Goal: Navigation & Orientation: Find specific page/section

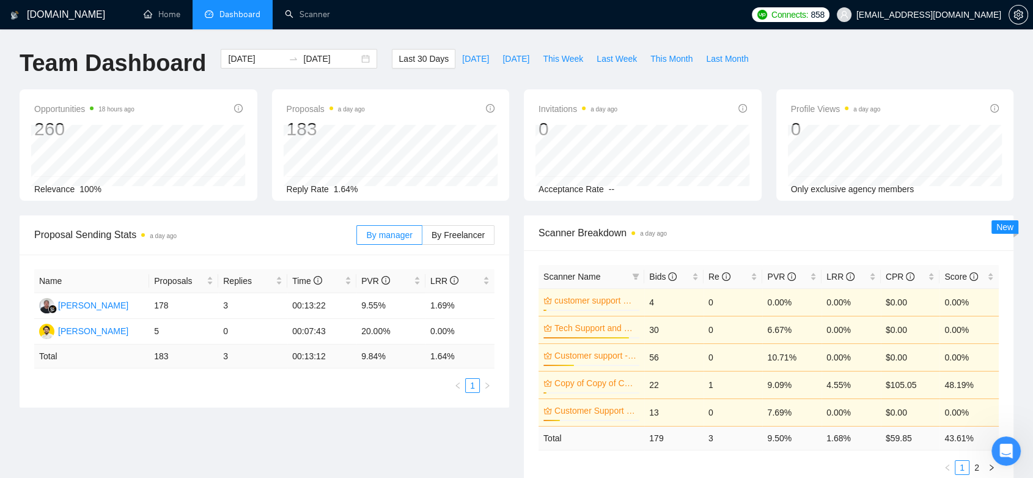
click at [960, 15] on span "[EMAIL_ADDRESS][DOMAIN_NAME]" at bounding box center [929, 15] width 145 height 0
click at [926, 21] on span "[EMAIL_ADDRESS][DOMAIN_NAME]" at bounding box center [919, 14] width 179 height 39
click at [951, 15] on span "[EMAIL_ADDRESS][DOMAIN_NAME]" at bounding box center [929, 15] width 145 height 0
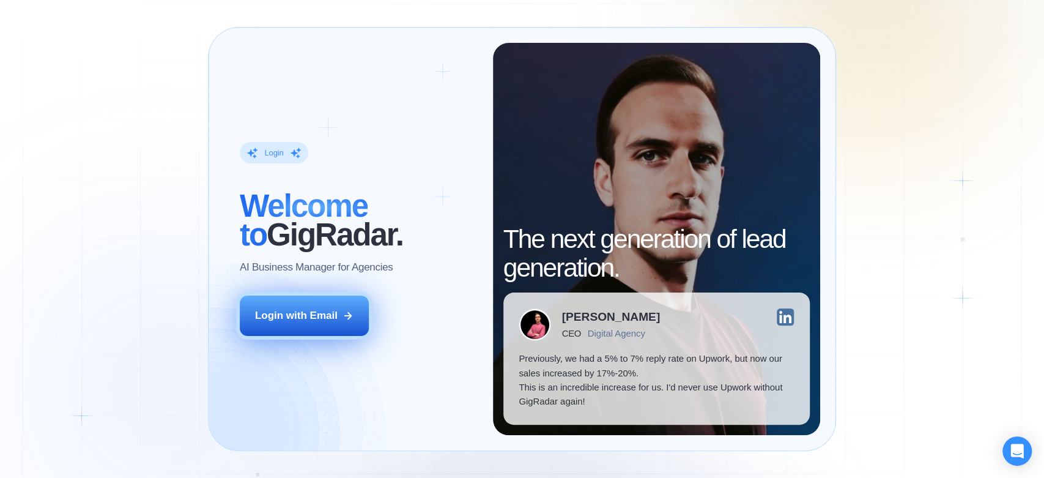
click at [294, 327] on button "Login with Email" at bounding box center [304, 315] width 129 height 40
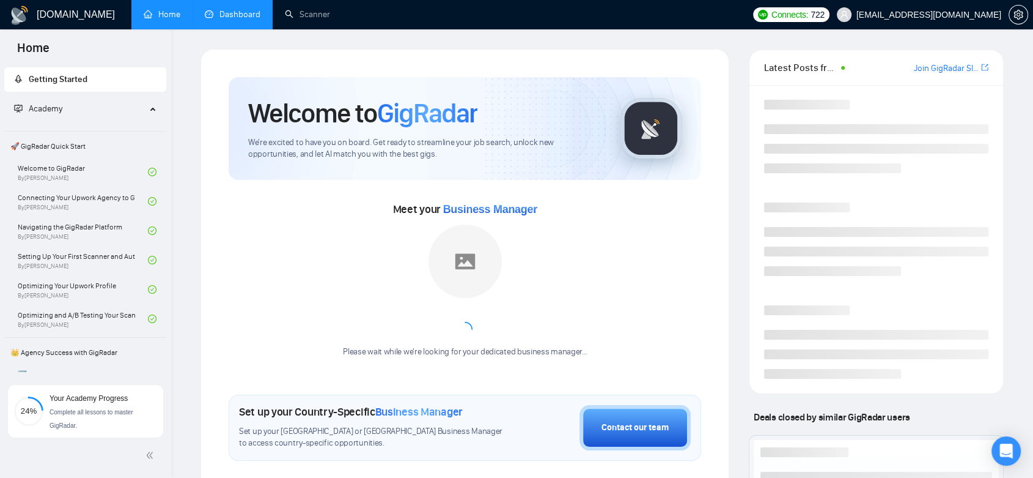
click at [220, 15] on link "Dashboard" at bounding box center [233, 14] width 56 height 10
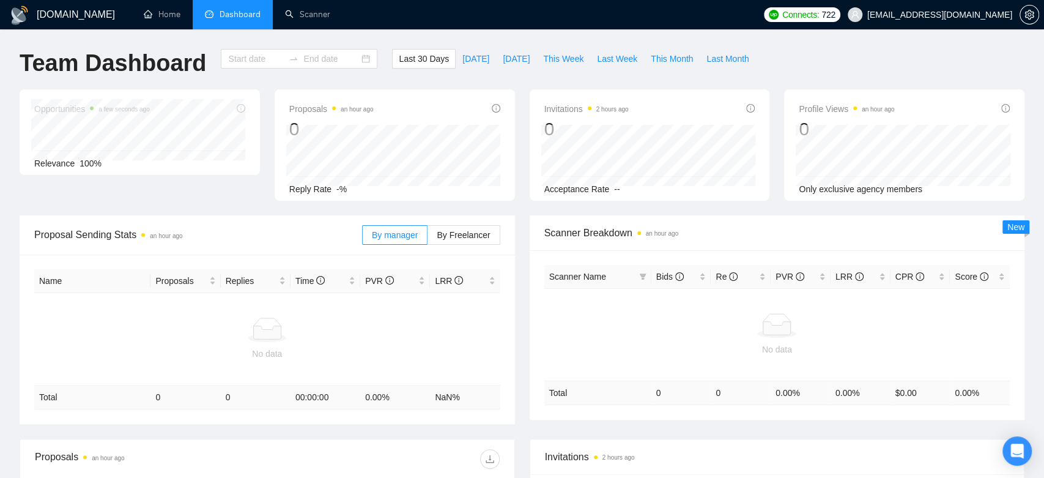
type input "[DATE]"
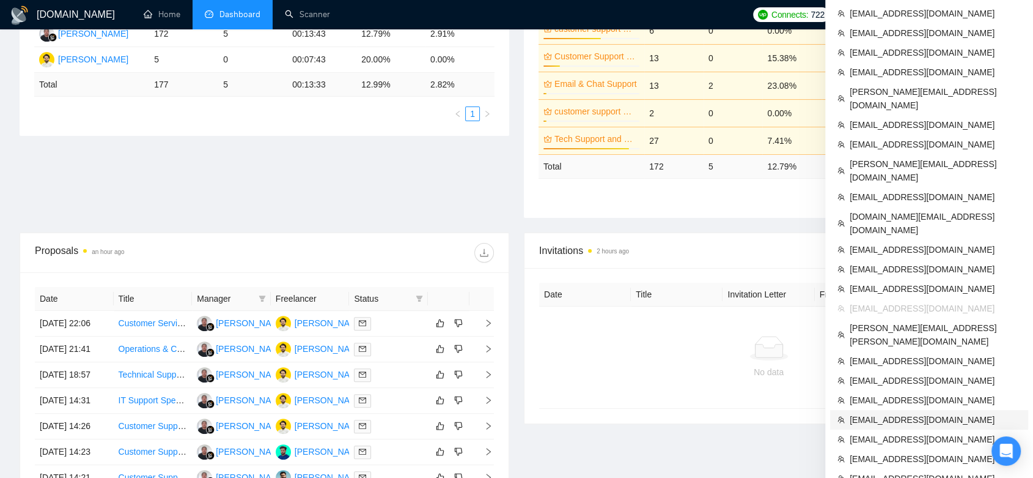
scroll to position [475, 0]
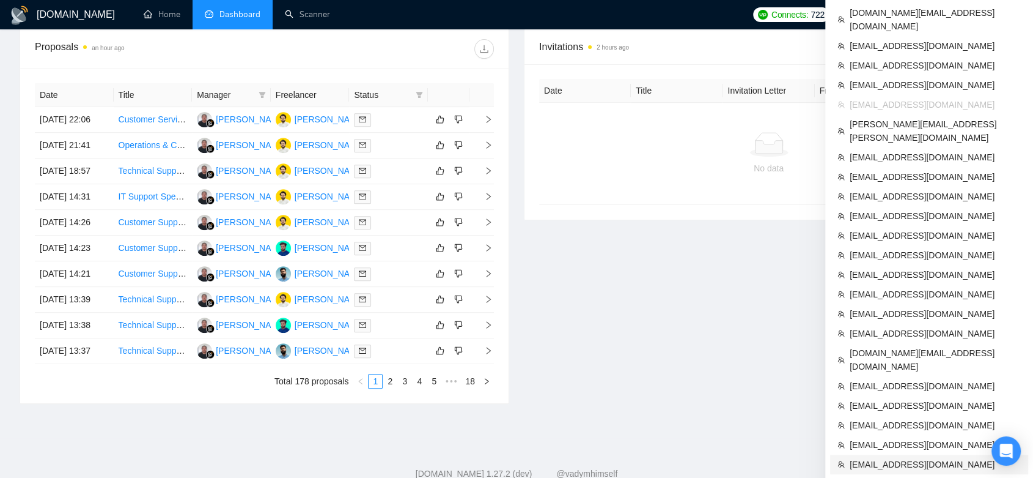
click at [906, 457] on span "[EMAIL_ADDRESS][DOMAIN_NAME]" at bounding box center [935, 463] width 171 height 13
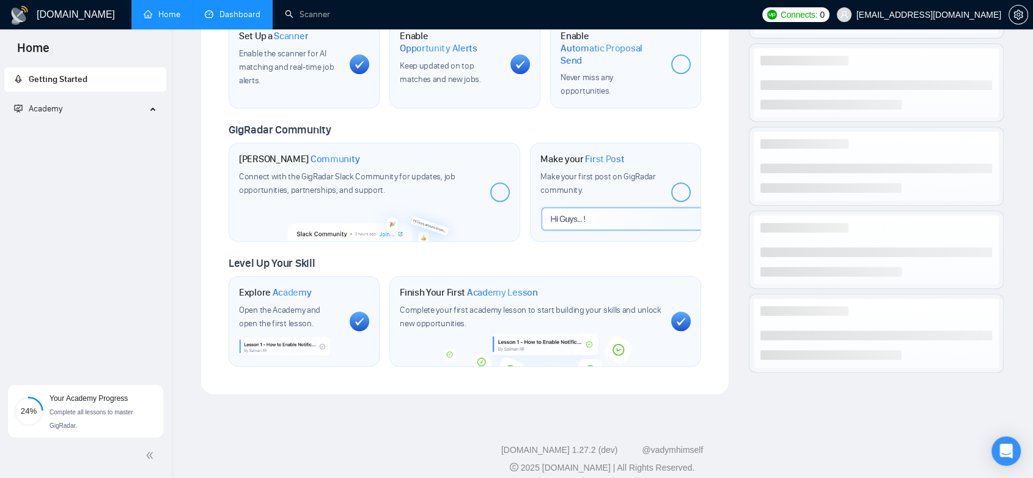
scroll to position [567, 0]
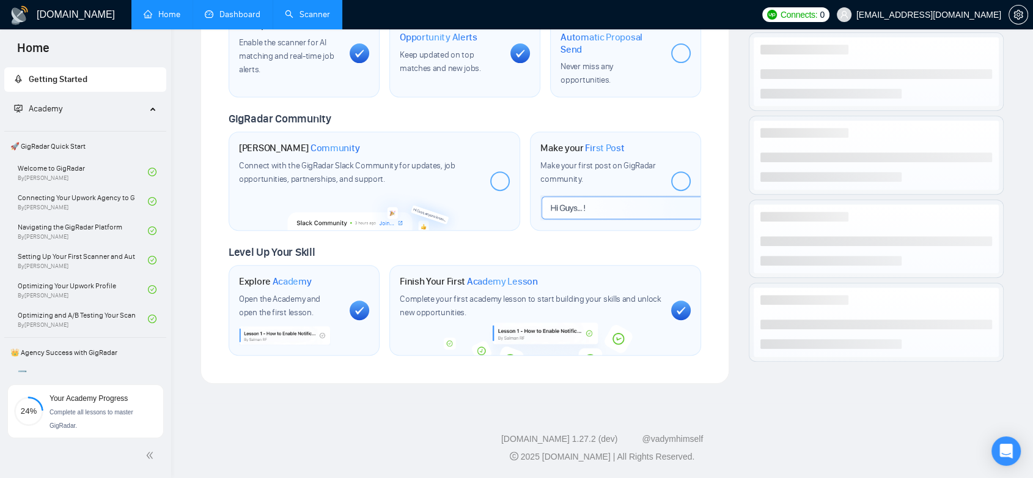
click at [308, 10] on link "Scanner" at bounding box center [307, 14] width 45 height 10
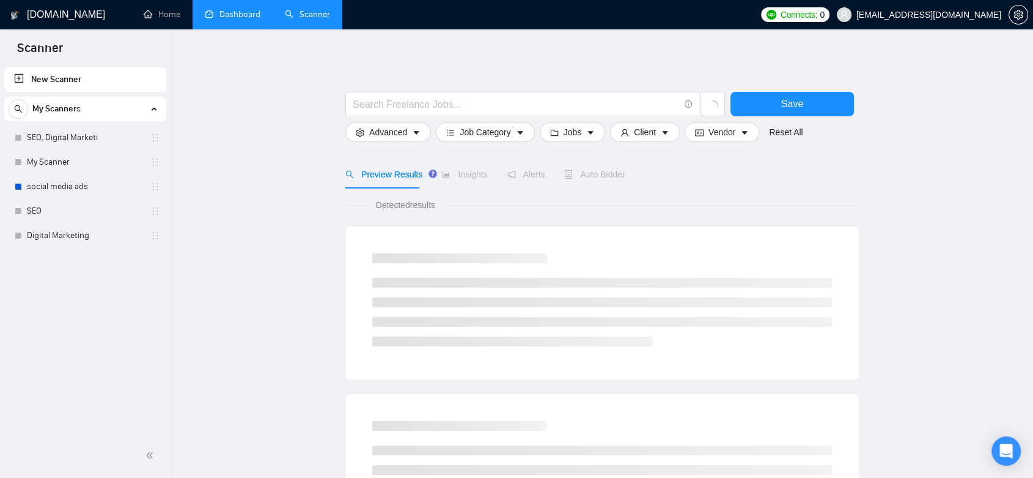
click at [227, 12] on link "Dashboard" at bounding box center [233, 14] width 56 height 10
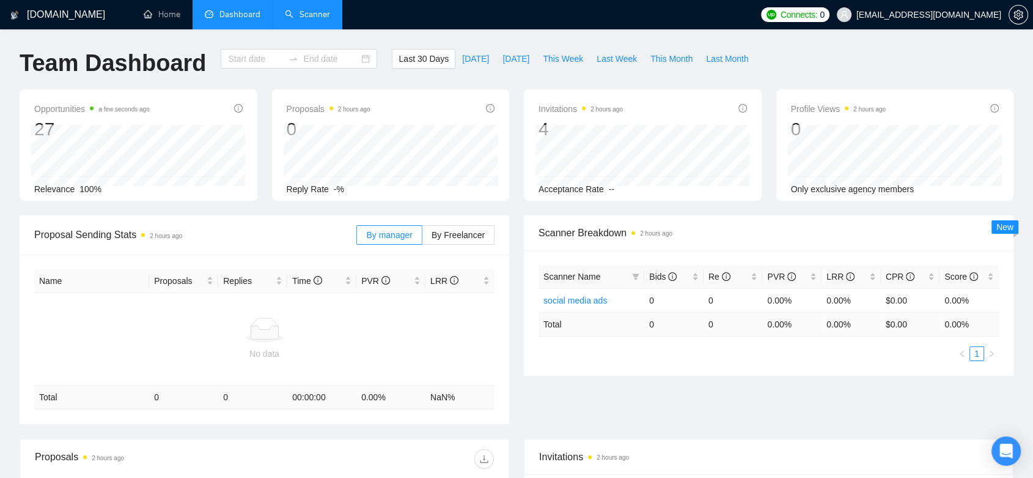
type input "[DATE]"
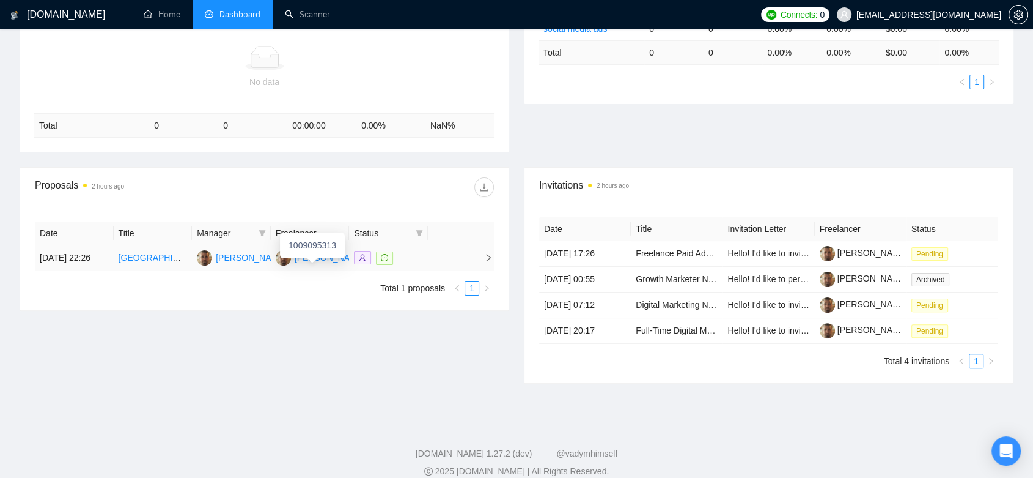
click at [312, 264] on div "[PERSON_NAME]" at bounding box center [330, 257] width 70 height 13
